Goal: Task Accomplishment & Management: Use online tool/utility

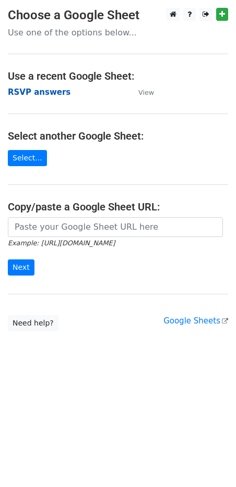
click at [40, 92] on strong "RSVP answers" at bounding box center [39, 92] width 63 height 9
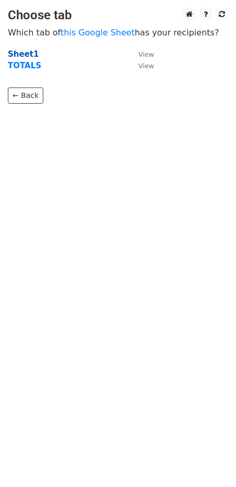
click at [26, 53] on strong "Sheet1" at bounding box center [23, 54] width 31 height 9
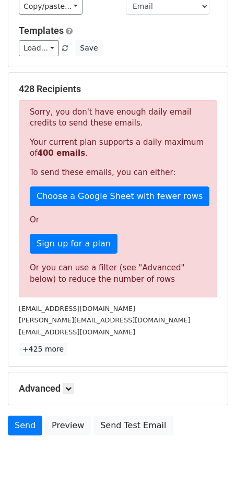
scroll to position [163, 0]
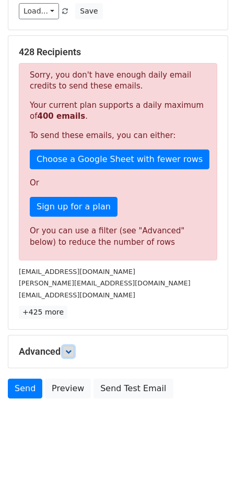
click at [66, 355] on link at bounding box center [68, 351] width 11 height 11
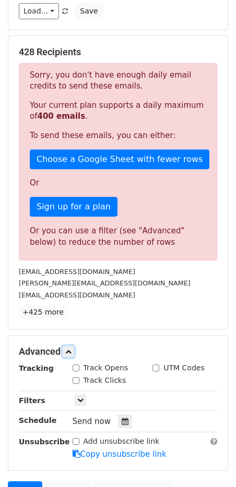
scroll to position [265, 0]
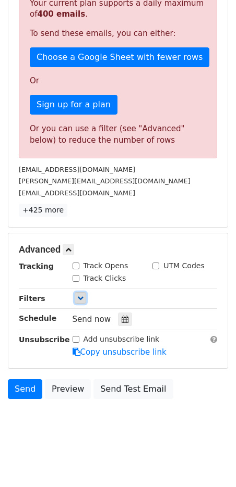
click at [79, 299] on icon at bounding box center [80, 298] width 6 height 6
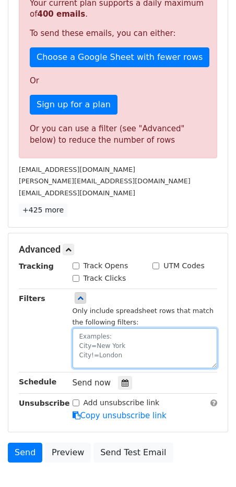
click at [82, 336] on textarea at bounding box center [144, 348] width 145 height 40
paste textarea "Yes, Count me in - I'll be there! Yes, I am bringing 1 guest."
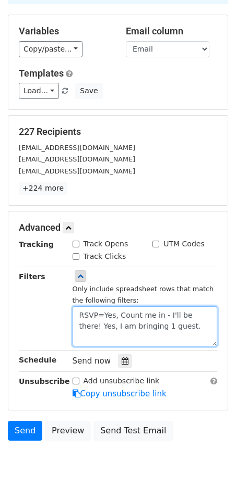
scroll to position [125, 0]
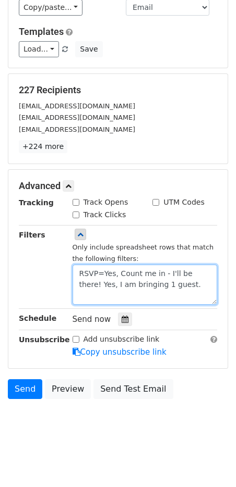
type textarea "RSVP=Yes, Count me in - I'll be there! Yes, I am bringing 1 guest."
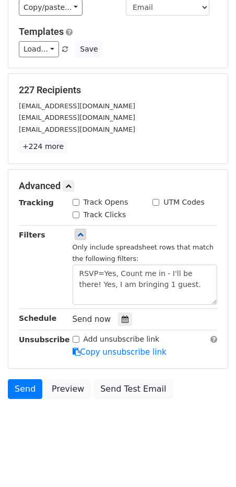
click at [72, 338] on input "Add unsubscribe link" at bounding box center [75, 339] width 7 height 7
checkbox input "true"
click at [23, 390] on link "Send" at bounding box center [25, 389] width 34 height 20
